Goal: Find specific page/section: Find specific page/section

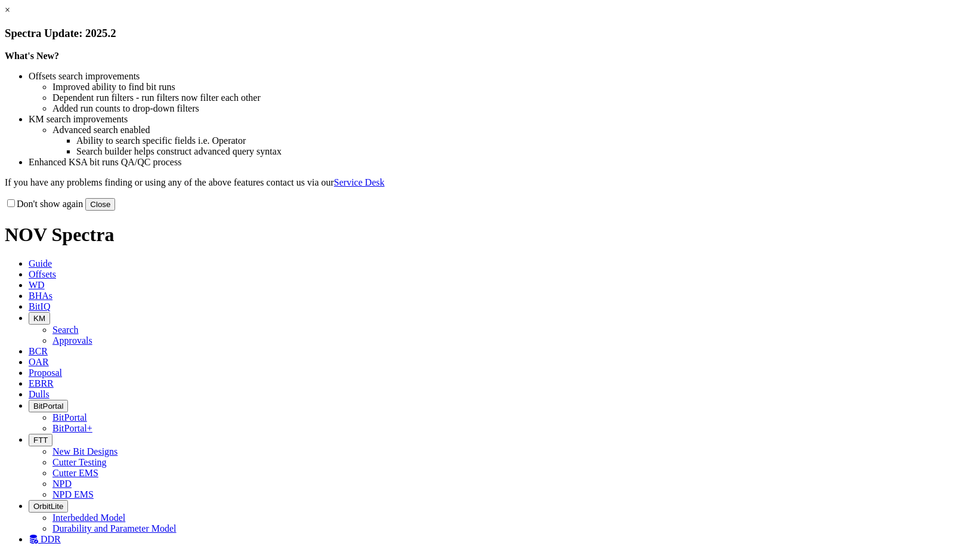
click at [115, 211] on button "Close" at bounding box center [100, 204] width 30 height 13
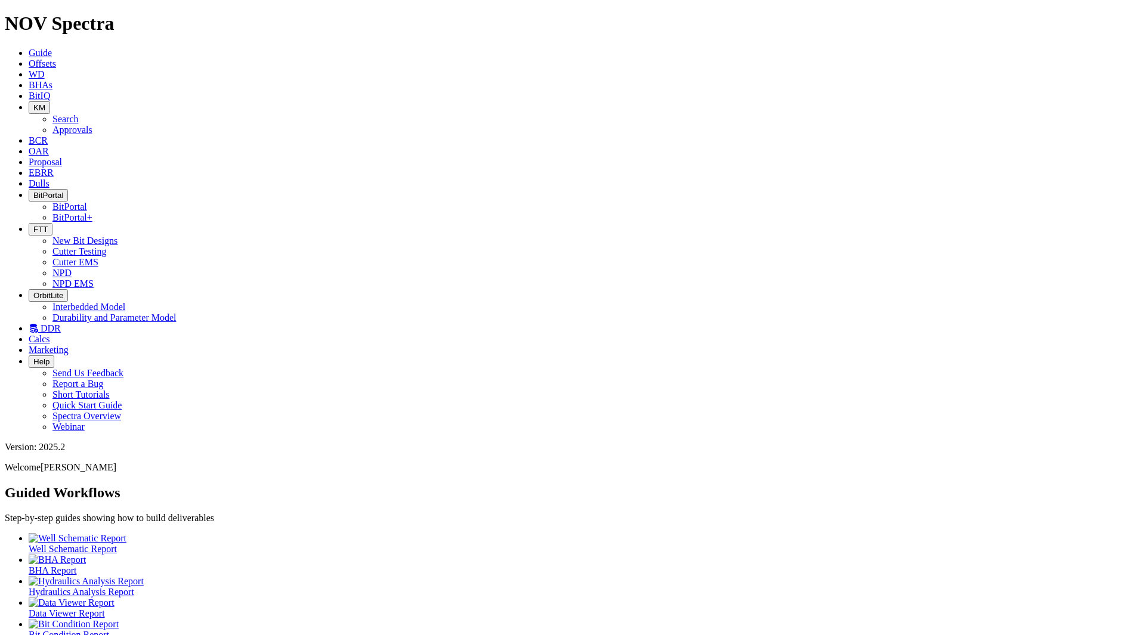
click at [50, 178] on span "Dulls" at bounding box center [39, 183] width 21 height 10
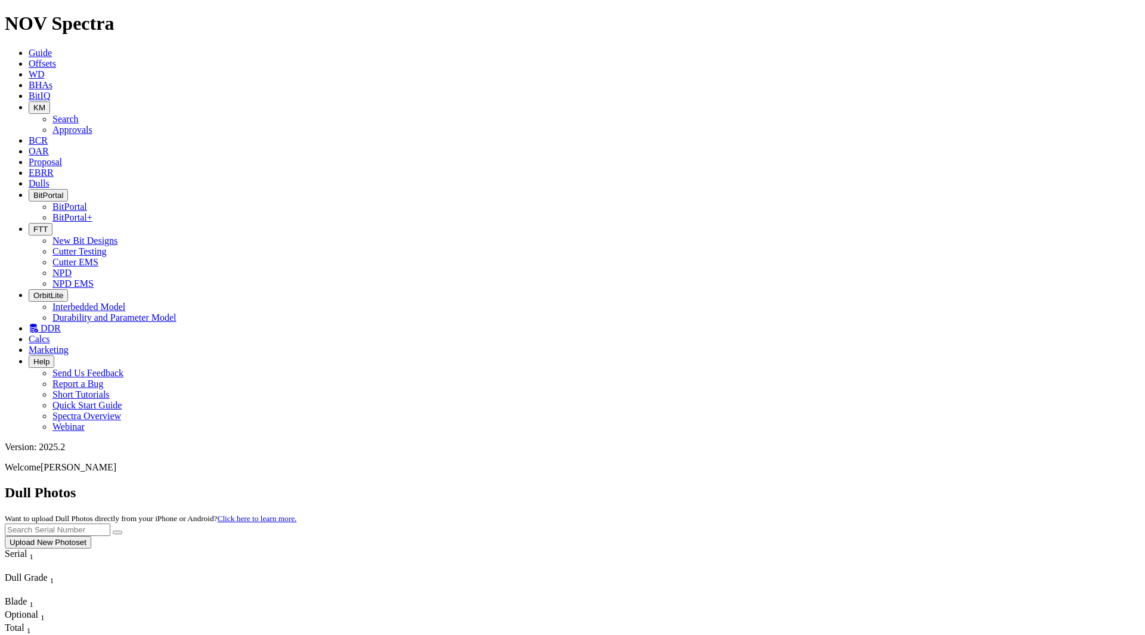
click at [48, 225] on span "FTT" at bounding box center [40, 229] width 14 height 9
click at [61, 323] on span "DDR" at bounding box center [51, 328] width 20 height 10
click at [54, 168] on link "EBRR" at bounding box center [41, 173] width 25 height 10
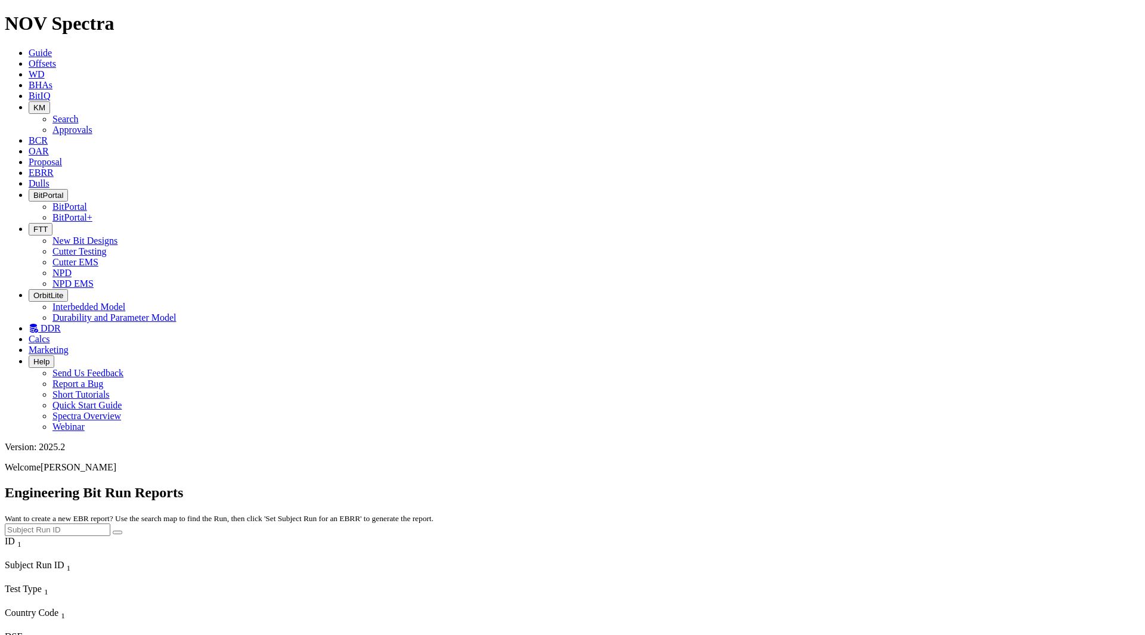
click at [62, 157] on link "Proposal" at bounding box center [45, 162] width 33 height 10
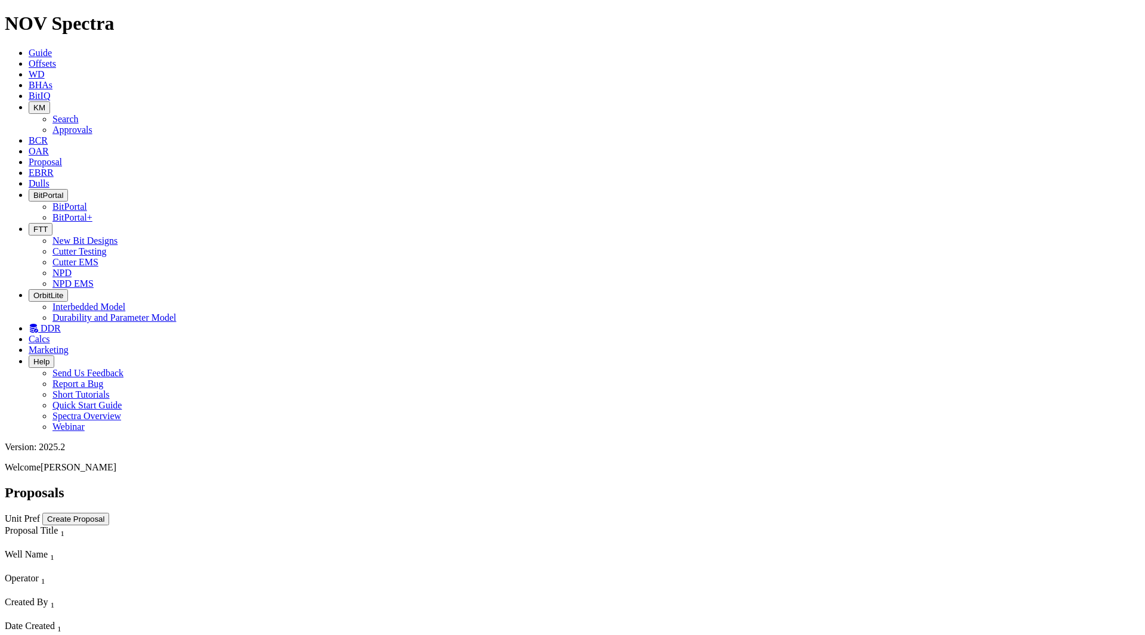
click at [29, 146] on icon at bounding box center [29, 151] width 0 height 10
click at [33, 103] on icon "button" at bounding box center [33, 107] width 0 height 9
click at [92, 125] on link "Approvals" at bounding box center [72, 130] width 40 height 10
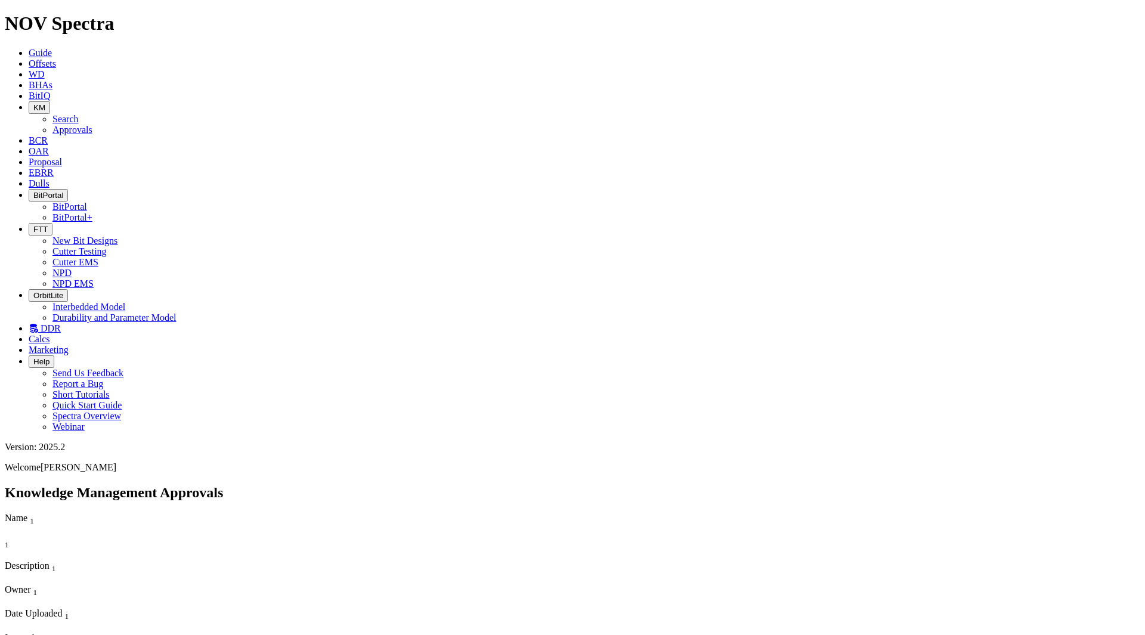
click at [45, 103] on span "KM" at bounding box center [39, 107] width 12 height 9
click at [79, 114] on link "Search" at bounding box center [65, 119] width 26 height 10
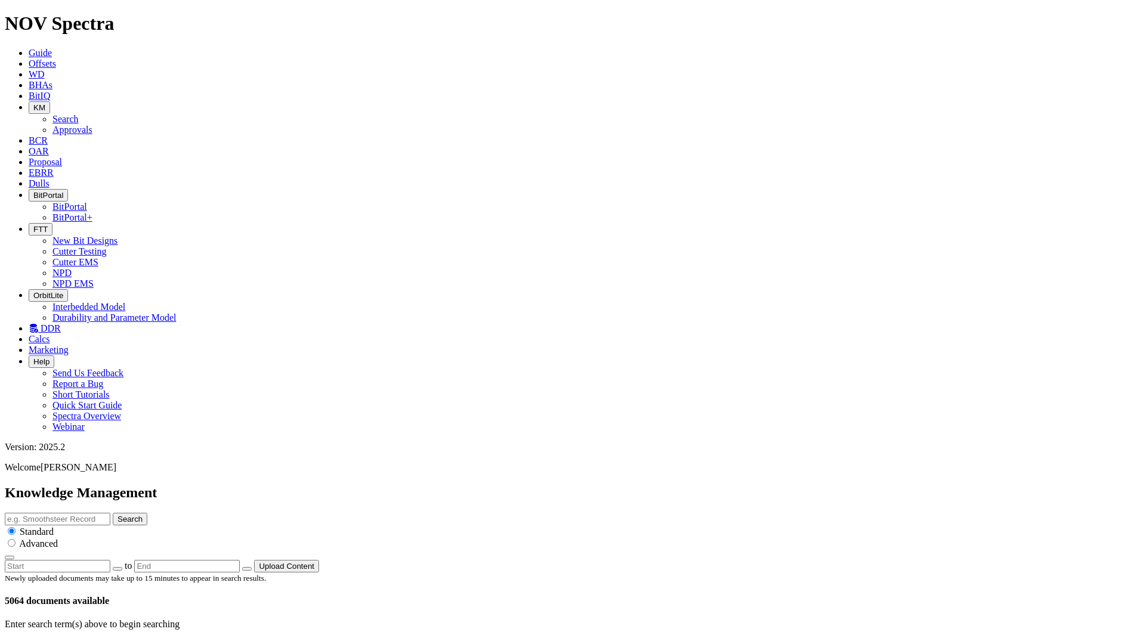
click at [122, 545] on button "button" at bounding box center [118, 569] width 10 height 4
type input "[DATE]"
click at [50, 91] on span "BitIQ" at bounding box center [39, 96] width 21 height 10
